Goal: Task Accomplishment & Management: Complete application form

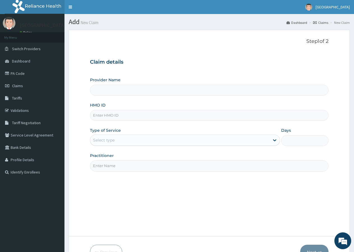
type input "[GEOGRAPHIC_DATA]-Lekki 1"
click at [139, 114] on input "HMO ID" at bounding box center [209, 115] width 239 height 11
drag, startPoint x: 119, startPoint y: 115, endPoint x: 115, endPoint y: 118, distance: 4.8
paste input "OJE/10002/A"
type input "OJE/10002/A"
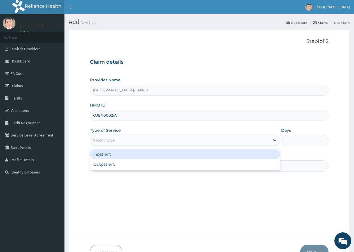
click at [115, 138] on div "Select type" at bounding box center [104, 140] width 22 height 6
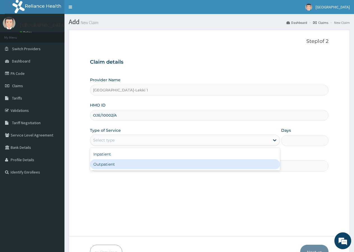
click at [116, 167] on div "Outpatient" at bounding box center [185, 164] width 190 height 10
type input "1"
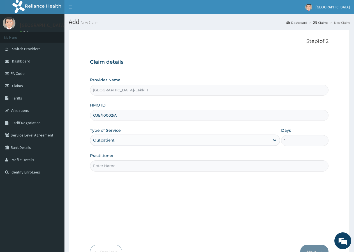
click at [123, 163] on input "Practitioner" at bounding box center [209, 165] width 239 height 11
type input "d"
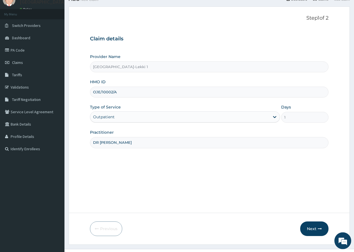
scroll to position [34, 0]
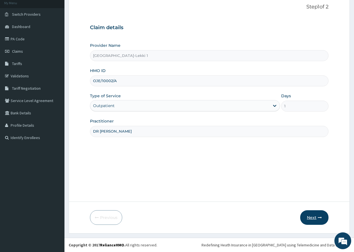
type input "DR CHAPELE"
click at [315, 216] on button "Next" at bounding box center [314, 217] width 28 height 15
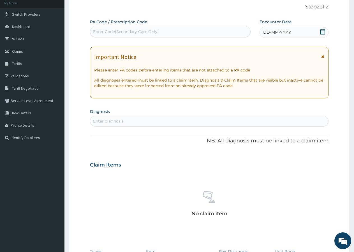
click at [119, 32] on div "Enter Code(Secondary Care Only)" at bounding box center [126, 32] width 66 height 6
paste input "PA/B0B108"
type input "PA/B0B108"
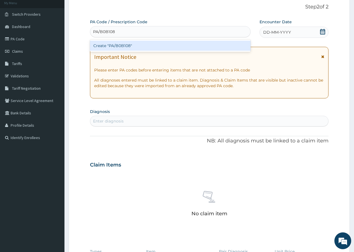
click at [130, 46] on div "Create "PA/B0B108"" at bounding box center [170, 46] width 161 height 10
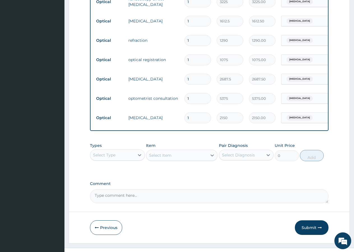
scroll to position [246, 0]
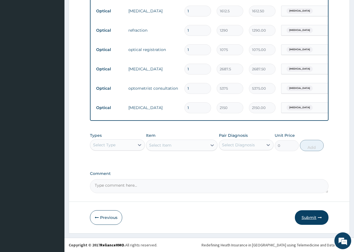
click at [314, 211] on button "Submit" at bounding box center [312, 217] width 34 height 15
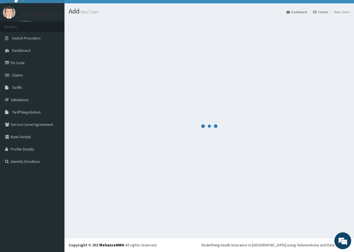
scroll to position [11, 0]
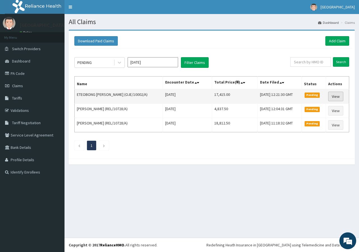
click at [336, 97] on link "View" at bounding box center [335, 97] width 15 height 10
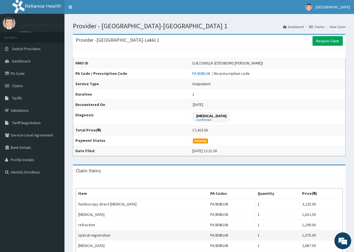
scroll to position [132, 0]
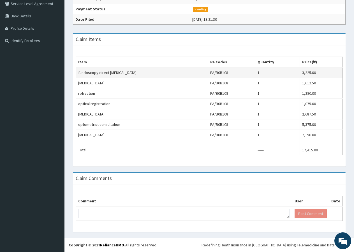
click at [79, 72] on td "fundoscopy direct [MEDICAL_DATA]" at bounding box center [142, 72] width 132 height 11
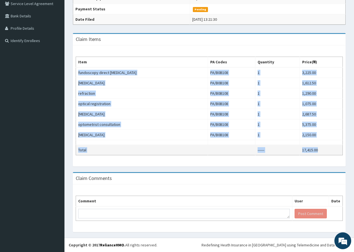
drag, startPoint x: 79, startPoint y: 72, endPoint x: 323, endPoint y: 152, distance: 256.3
click at [323, 152] on tbody "fundoscopy direct [MEDICAL_DATA] PA/B0B108 1 3,225.00 [MEDICAL_DATA] PA/B0B108 …" at bounding box center [209, 111] width 267 height 88
copy tbody "fundoscopy direct [MEDICAL_DATA] PA/B0B108 1 3,225.00 [MEDICAL_DATA] PA/B0B108 …"
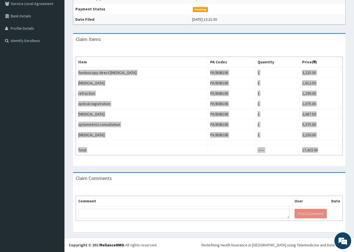
scroll to position [0, 0]
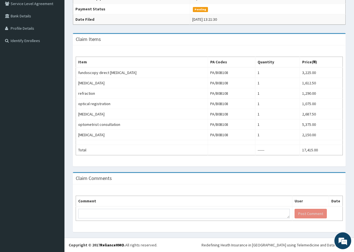
click at [300, 157] on div "Item PA Codes Quantity Price(₦) fundoscopy direct [MEDICAL_DATA] PA/B0B108 1 3,…" at bounding box center [209, 105] width 273 height 121
click at [303, 150] on td "17,415.00" at bounding box center [321, 150] width 43 height 10
drag, startPoint x: 303, startPoint y: 150, endPoint x: 322, endPoint y: 149, distance: 19.1
click at [322, 149] on td "17,415.00" at bounding box center [321, 150] width 43 height 10
copy td "17,415.00"
